Goal: Communication & Community: Answer question/provide support

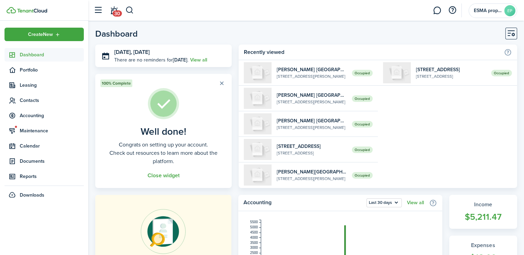
drag, startPoint x: 0, startPoint y: 0, endPoint x: 39, endPoint y: 57, distance: 69.5
click at [39, 57] on span "Dashboard" at bounding box center [52, 54] width 64 height 7
click at [437, 14] on link at bounding box center [436, 11] width 13 height 18
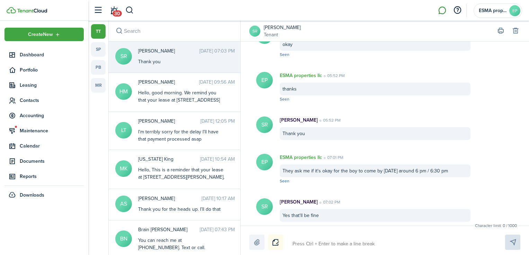
scroll to position [914, 0]
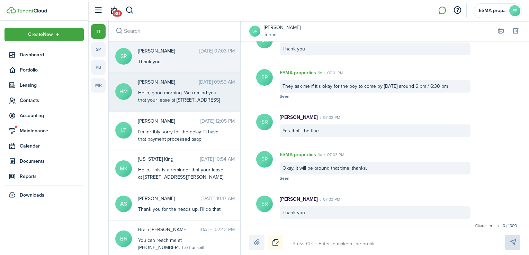
click at [201, 88] on div "[PERSON_NAME] [DATE] 09:56 AM Hello, good morning. We remind you that your leas…" at bounding box center [186, 92] width 107 height 26
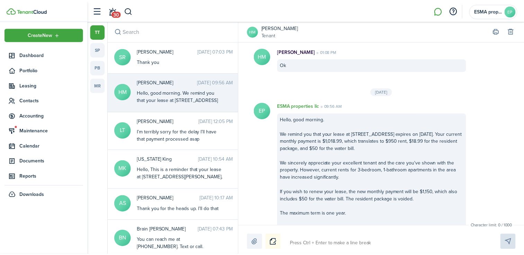
scroll to position [949, 0]
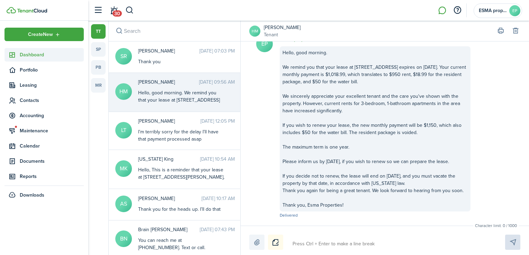
click at [28, 51] on link "Dashboard" at bounding box center [43, 54] width 79 height 13
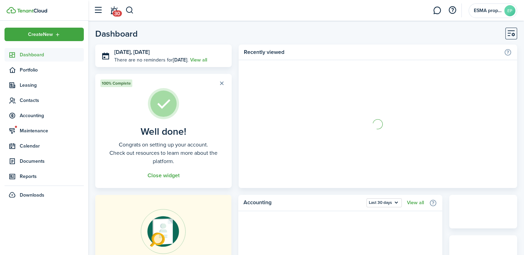
click at [28, 51] on link "Dashboard" at bounding box center [43, 54] width 79 height 13
